Goal: Transaction & Acquisition: Download file/media

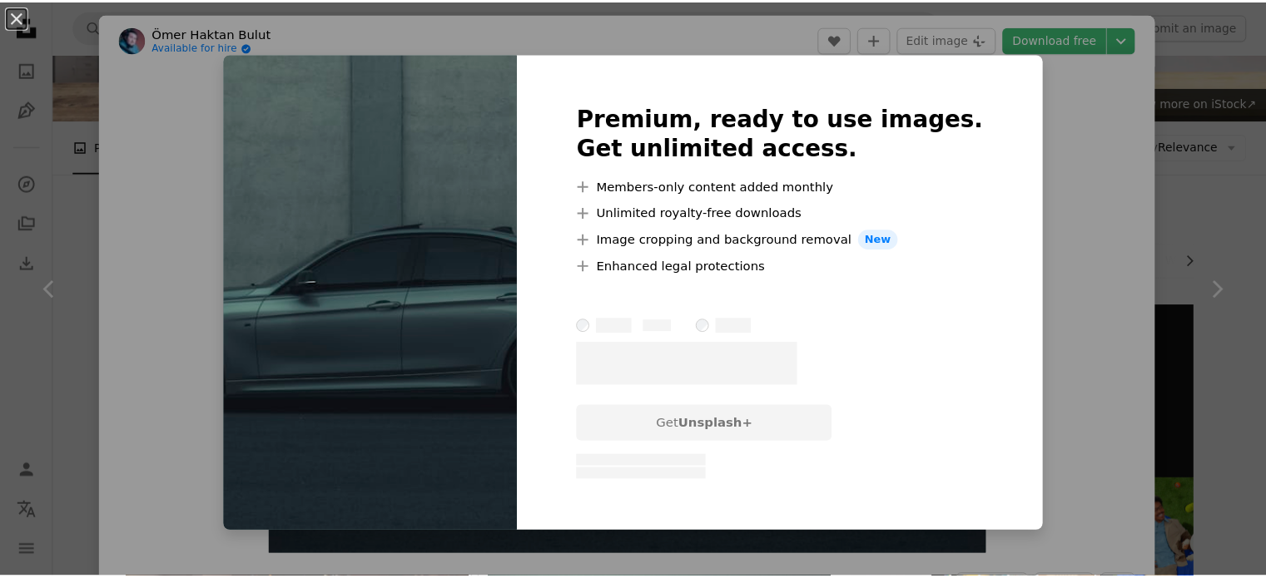
scroll to position [110, 0]
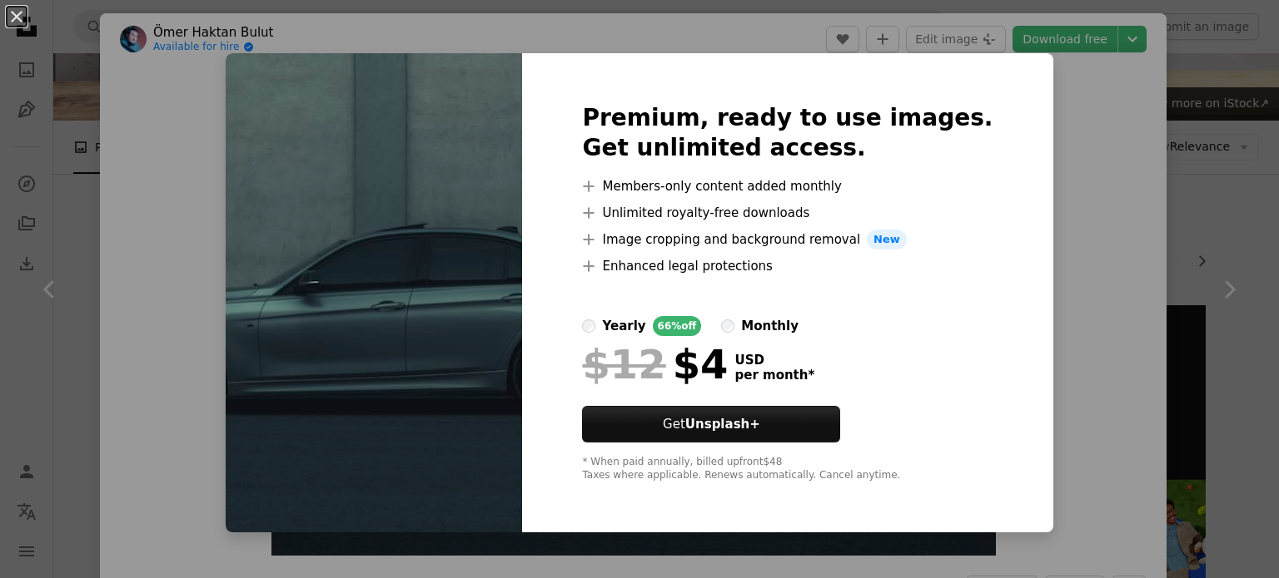
click at [686, 32] on div "An X shape Premium, ready to use images. Get unlimited access. A plus sign Memb…" at bounding box center [639, 289] width 1279 height 578
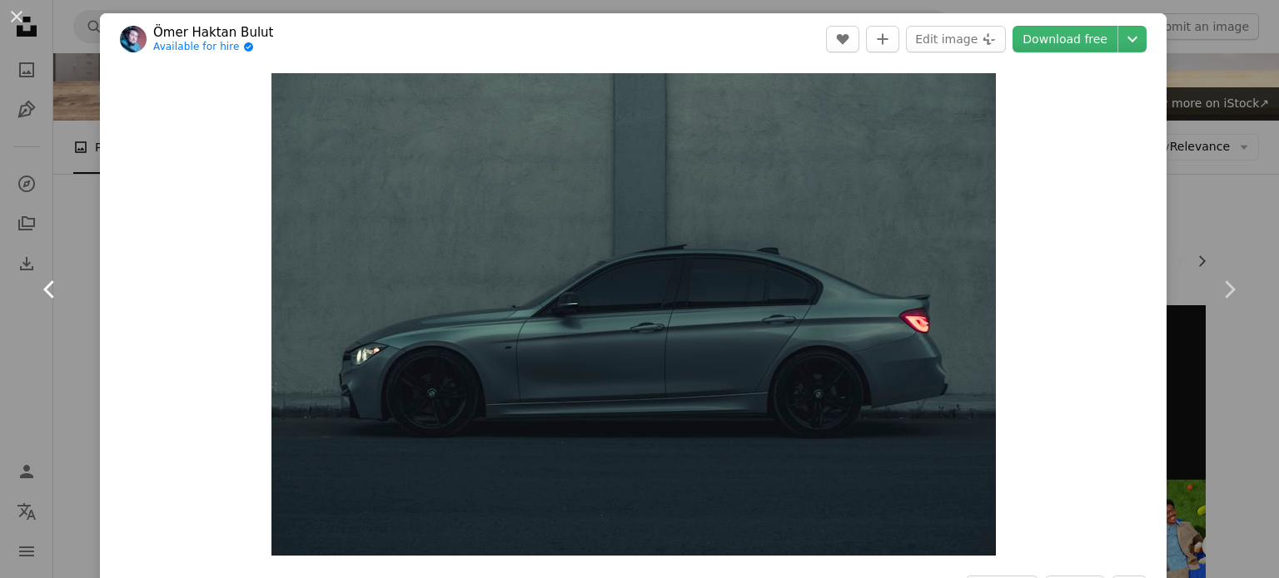
click at [50, 289] on icon "Chevron left" at bounding box center [50, 289] width 27 height 27
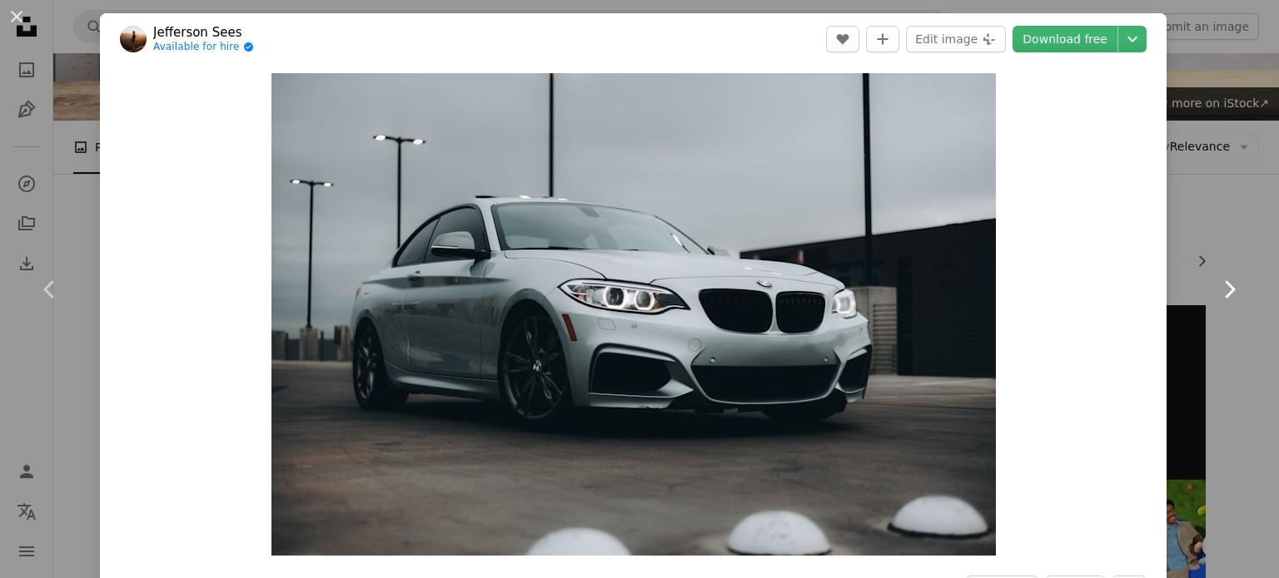
click at [1218, 280] on icon "Chevron right" at bounding box center [1228, 289] width 27 height 27
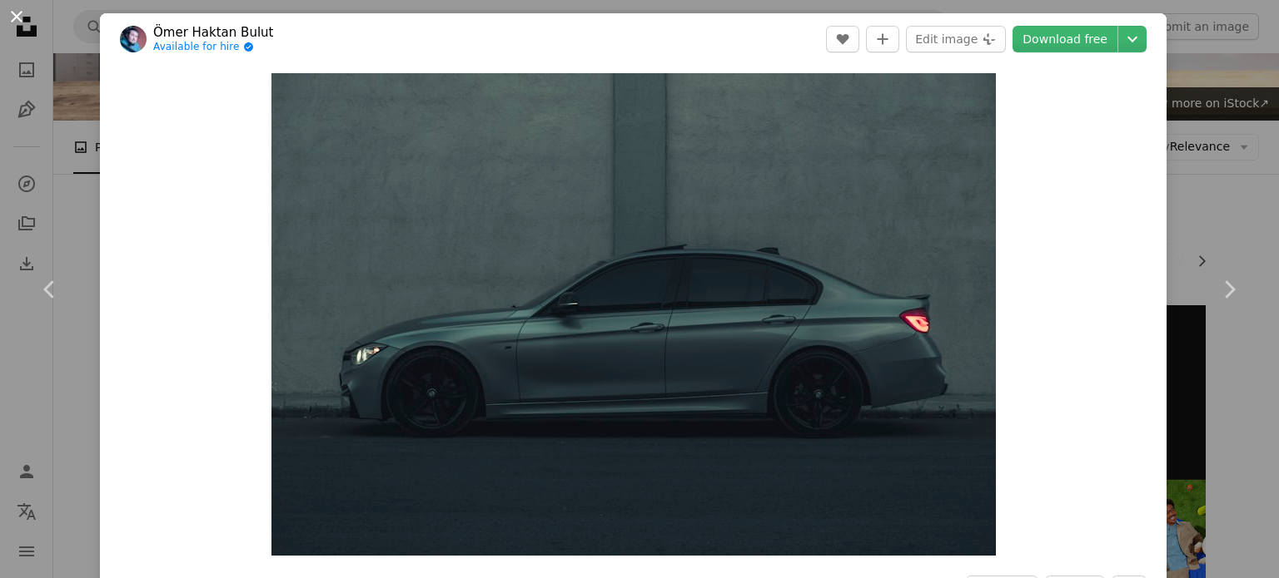
click at [17, 11] on button "An X shape" at bounding box center [17, 17] width 20 height 20
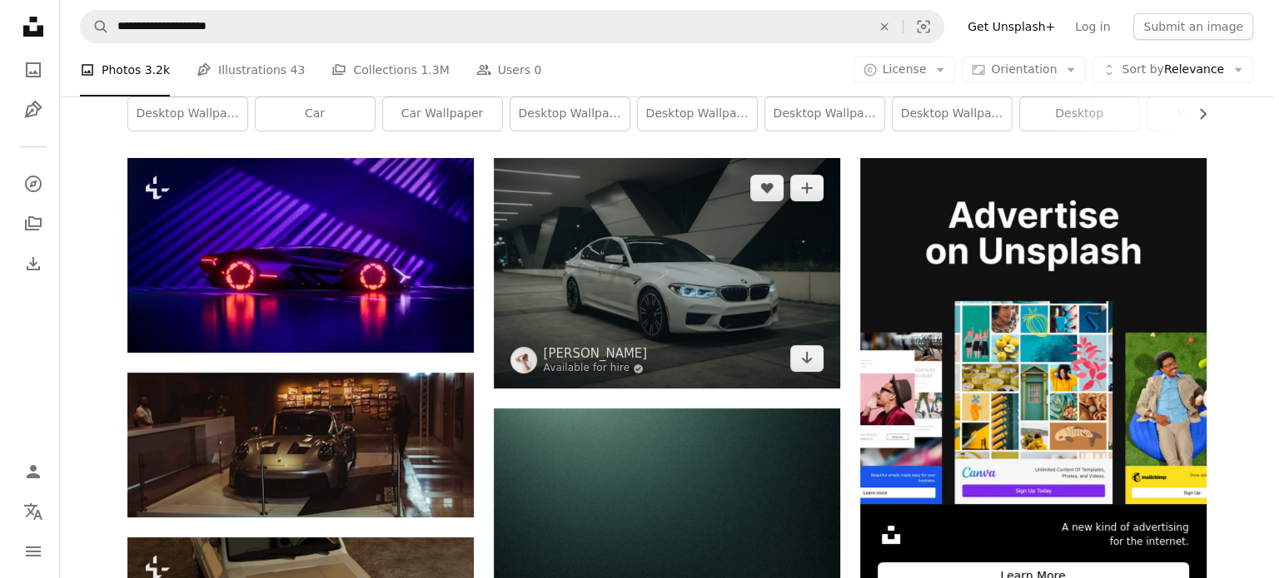
scroll to position [276, 0]
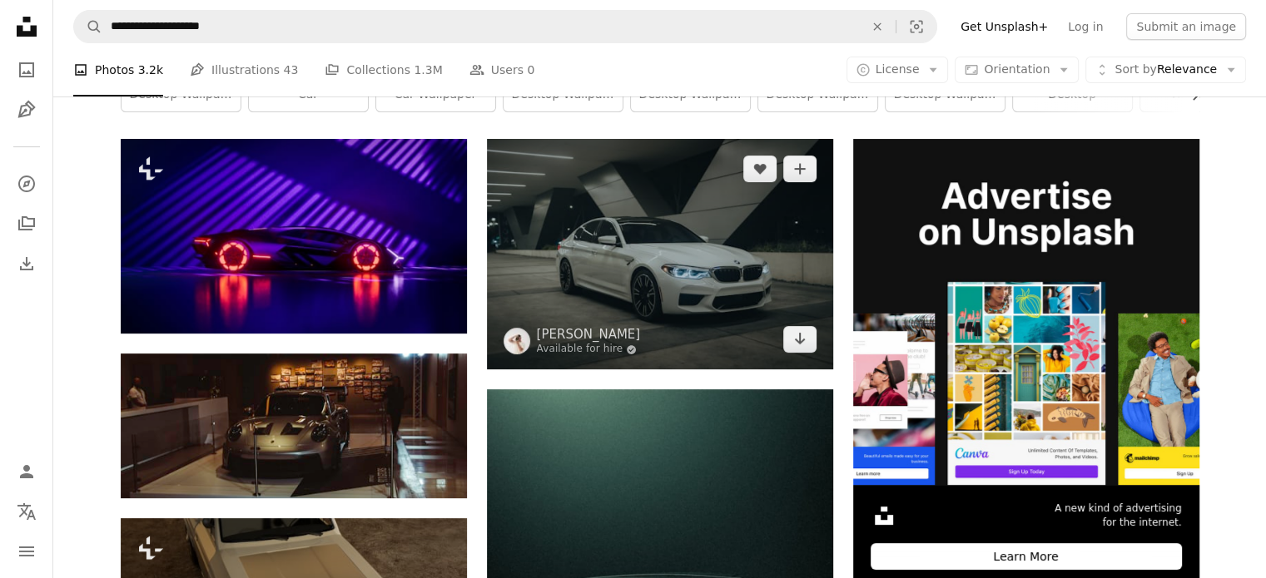
click at [669, 272] on img at bounding box center [660, 254] width 346 height 231
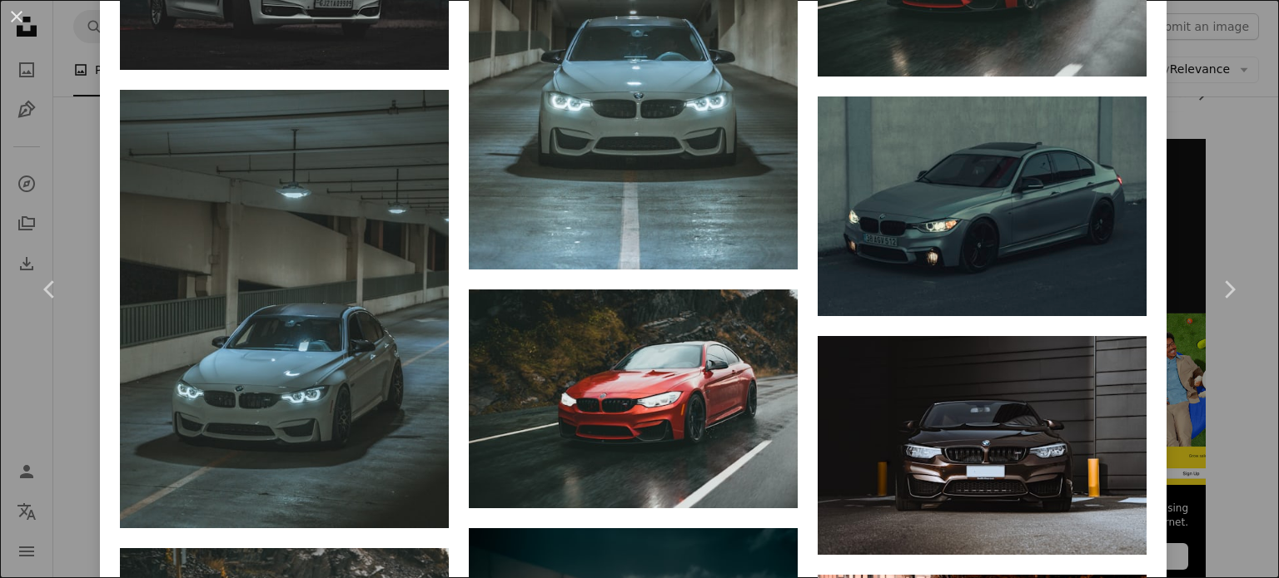
scroll to position [1831, 0]
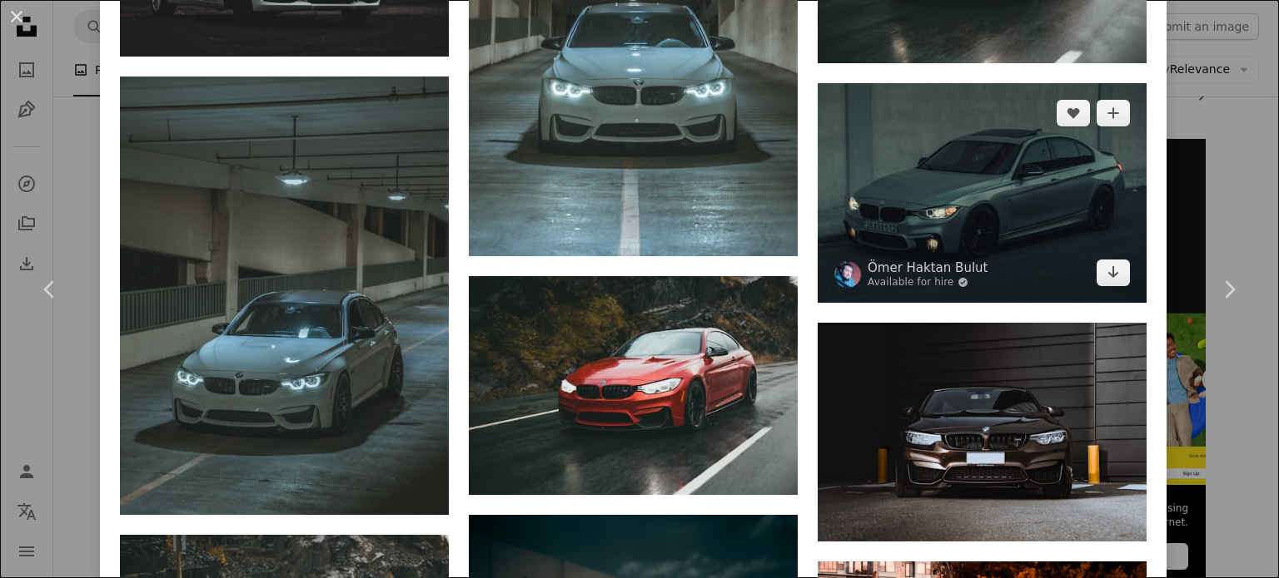
click at [956, 207] on img at bounding box center [981, 192] width 329 height 219
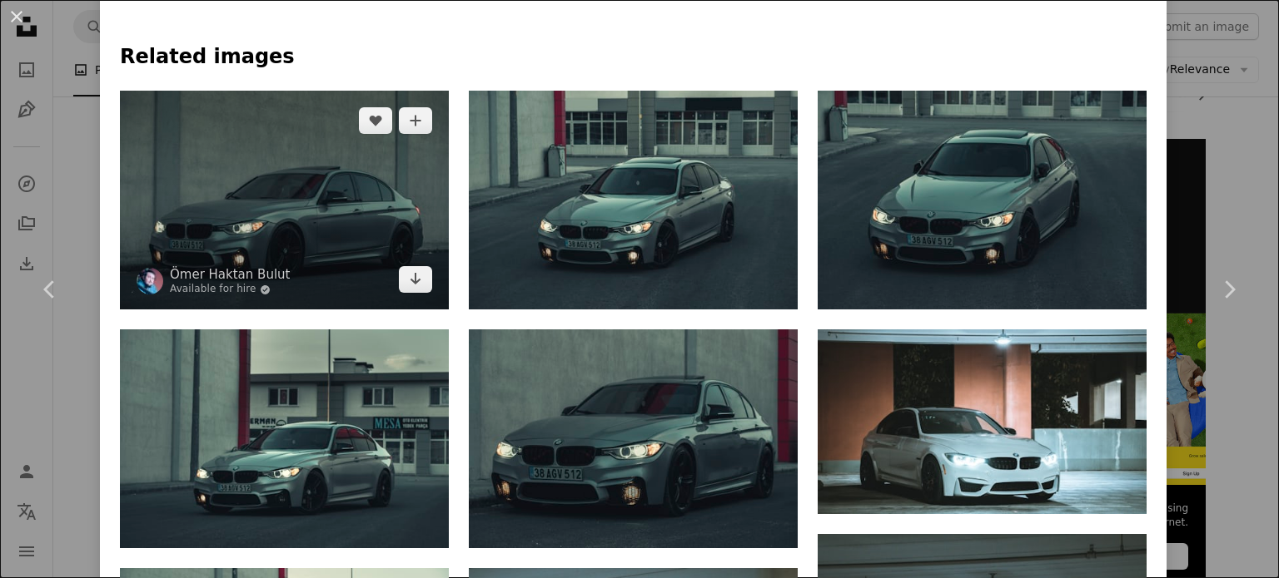
scroll to position [1082, 0]
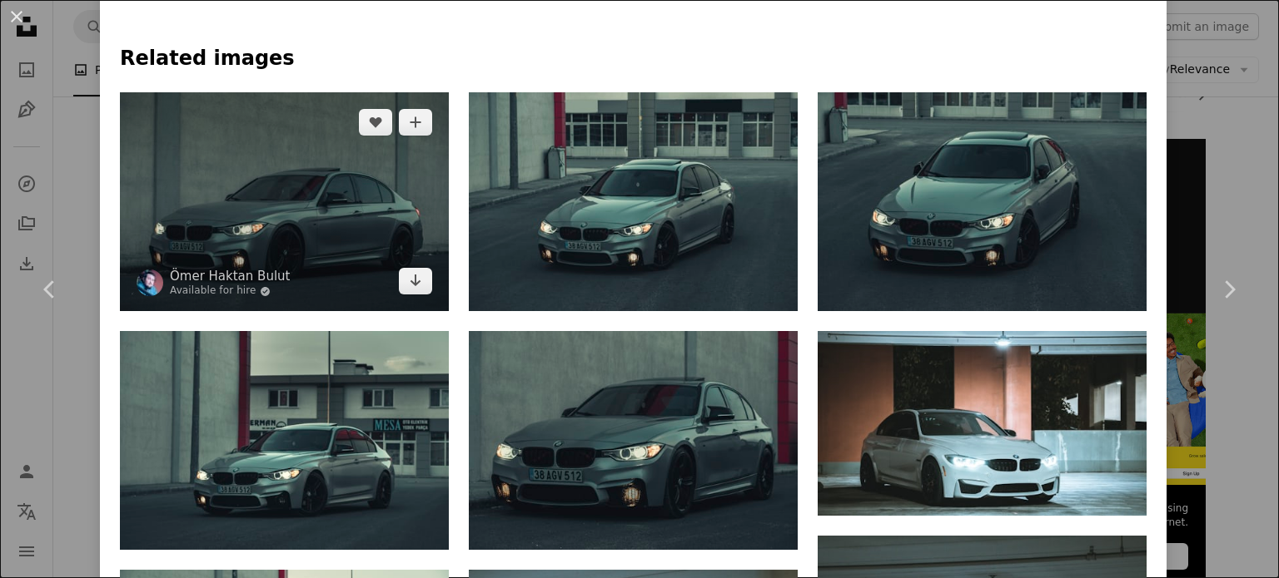
click at [327, 206] on img at bounding box center [284, 201] width 329 height 219
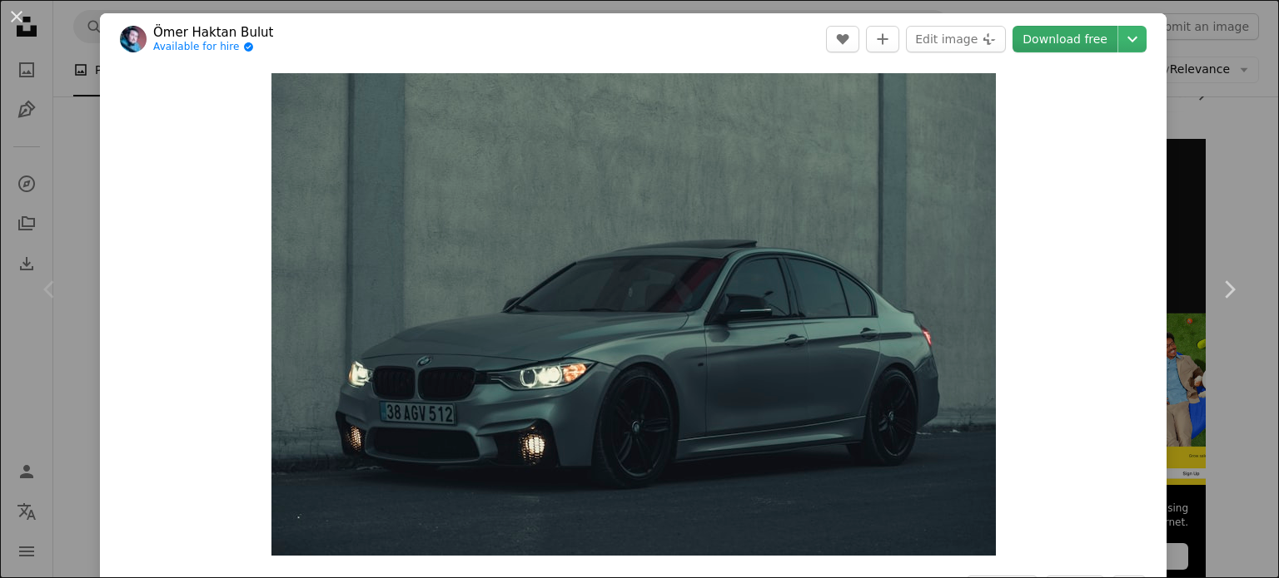
click at [1049, 42] on link "Download free" at bounding box center [1064, 39] width 105 height 27
